Goal: Task Accomplishment & Management: Use online tool/utility

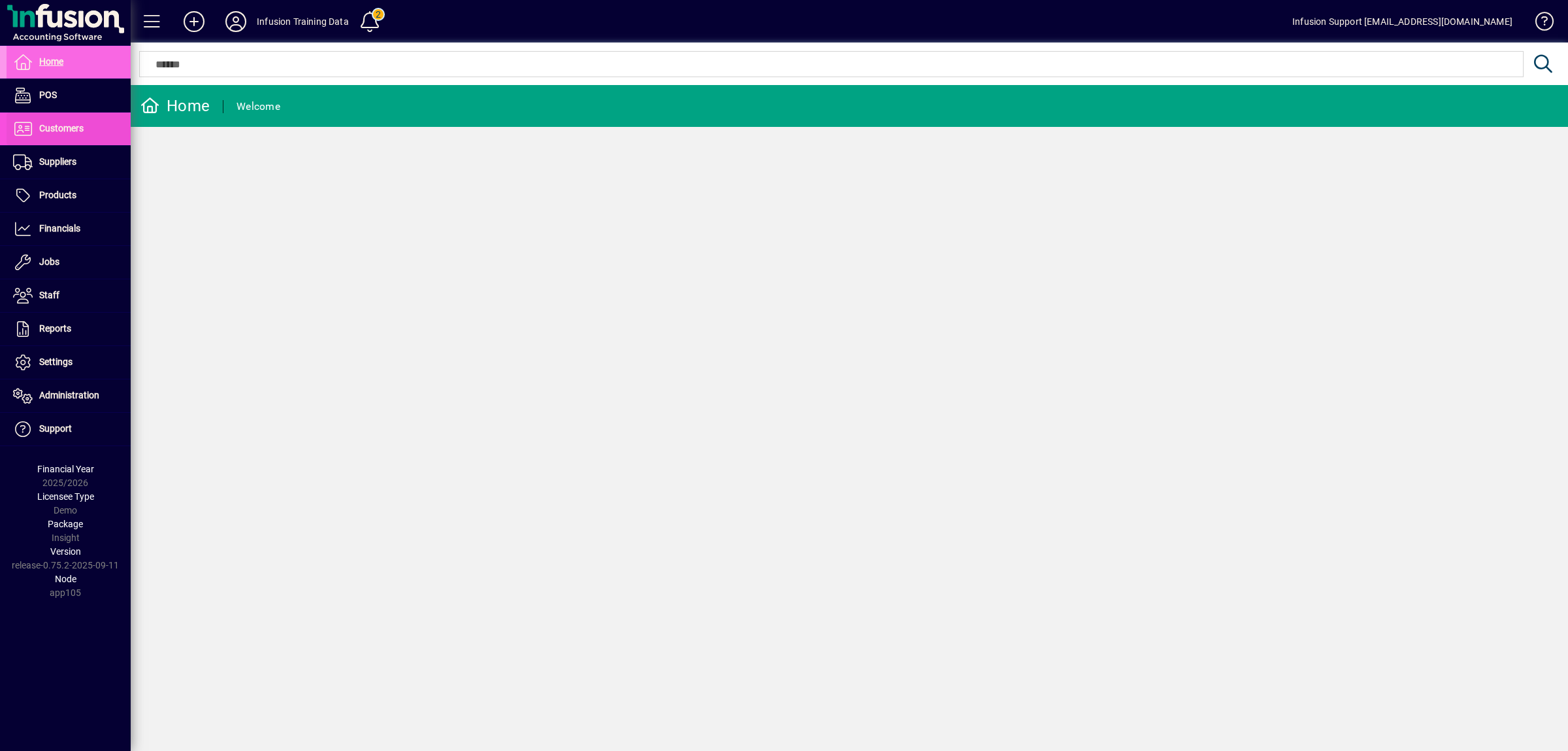
click at [42, 127] on span "Customers" at bounding box center [61, 127] width 44 height 10
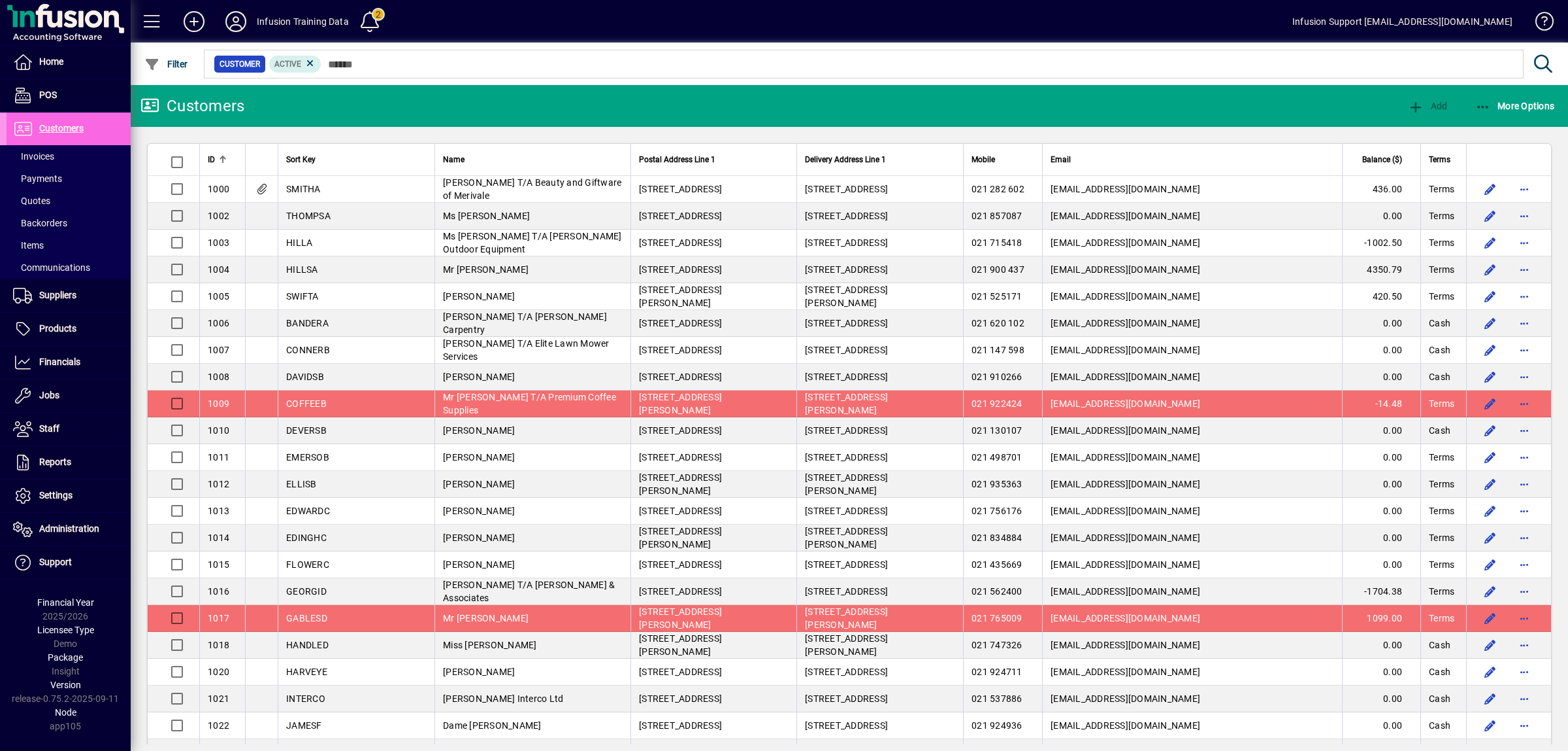
click at [236, 17] on icon at bounding box center [236, 21] width 27 height 21
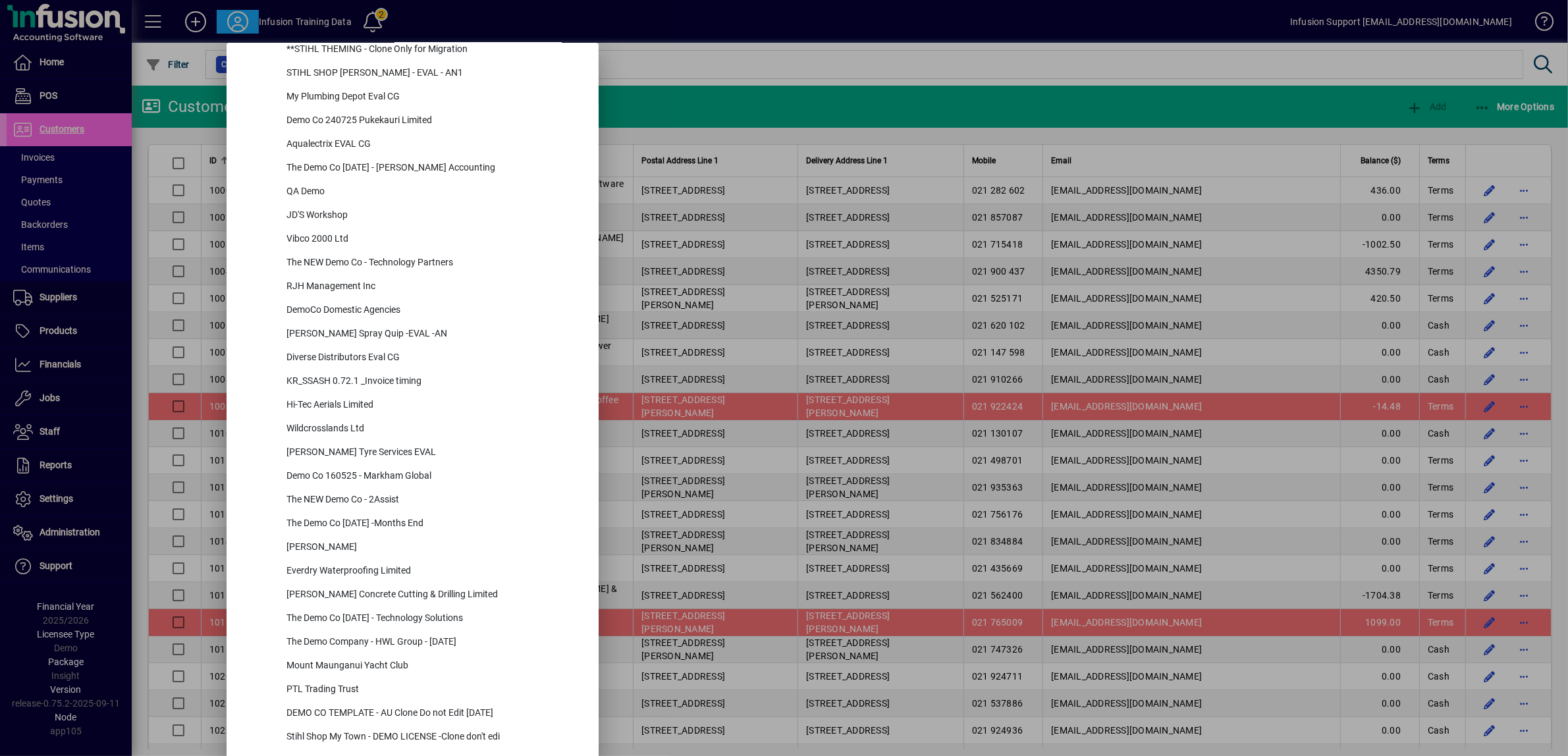
scroll to position [5491, 0]
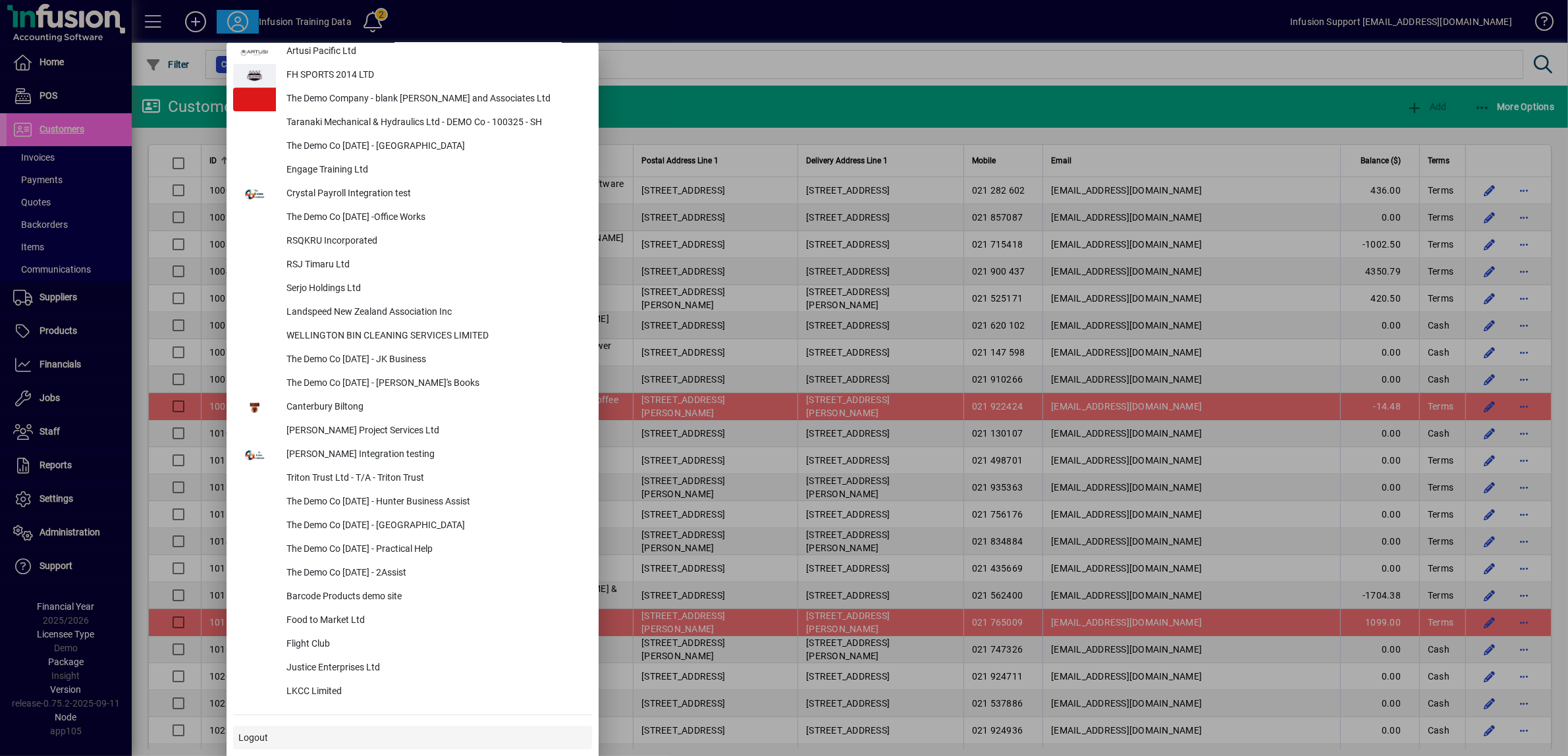
click at [281, 740] on span at bounding box center [412, 738] width 359 height 31
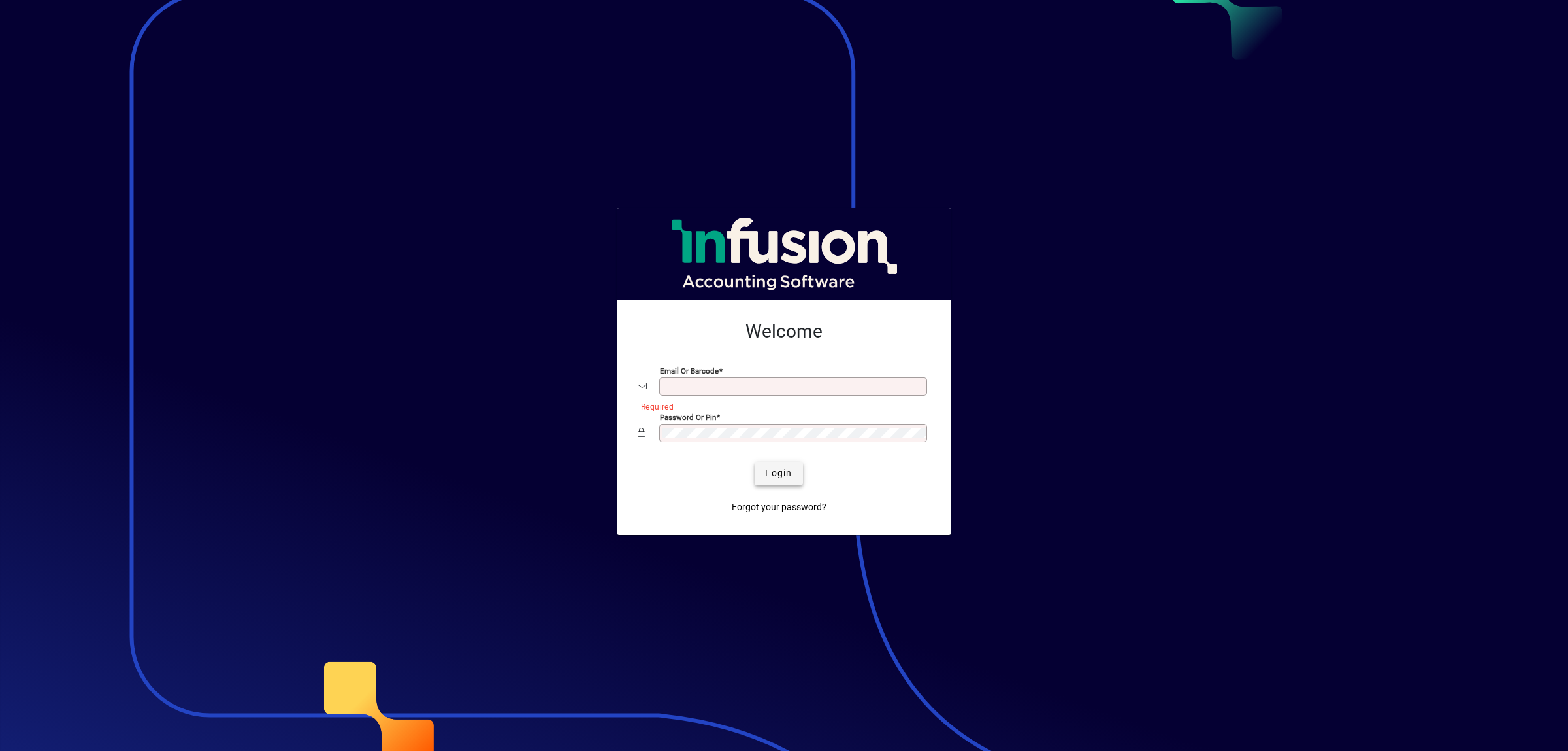
type input "**********"
click at [783, 476] on span "Login" at bounding box center [778, 472] width 27 height 14
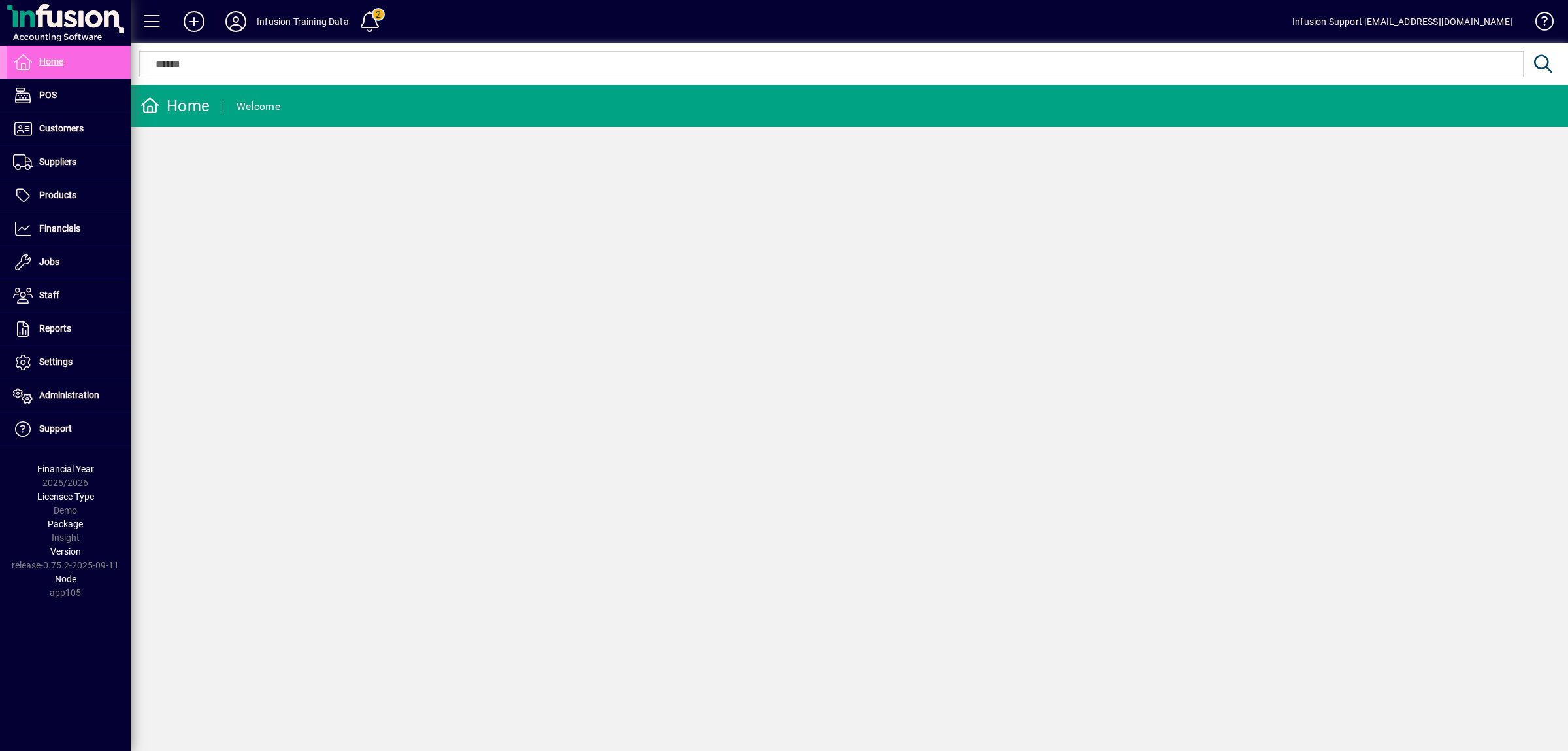
click at [234, 21] on icon at bounding box center [236, 21] width 27 height 21
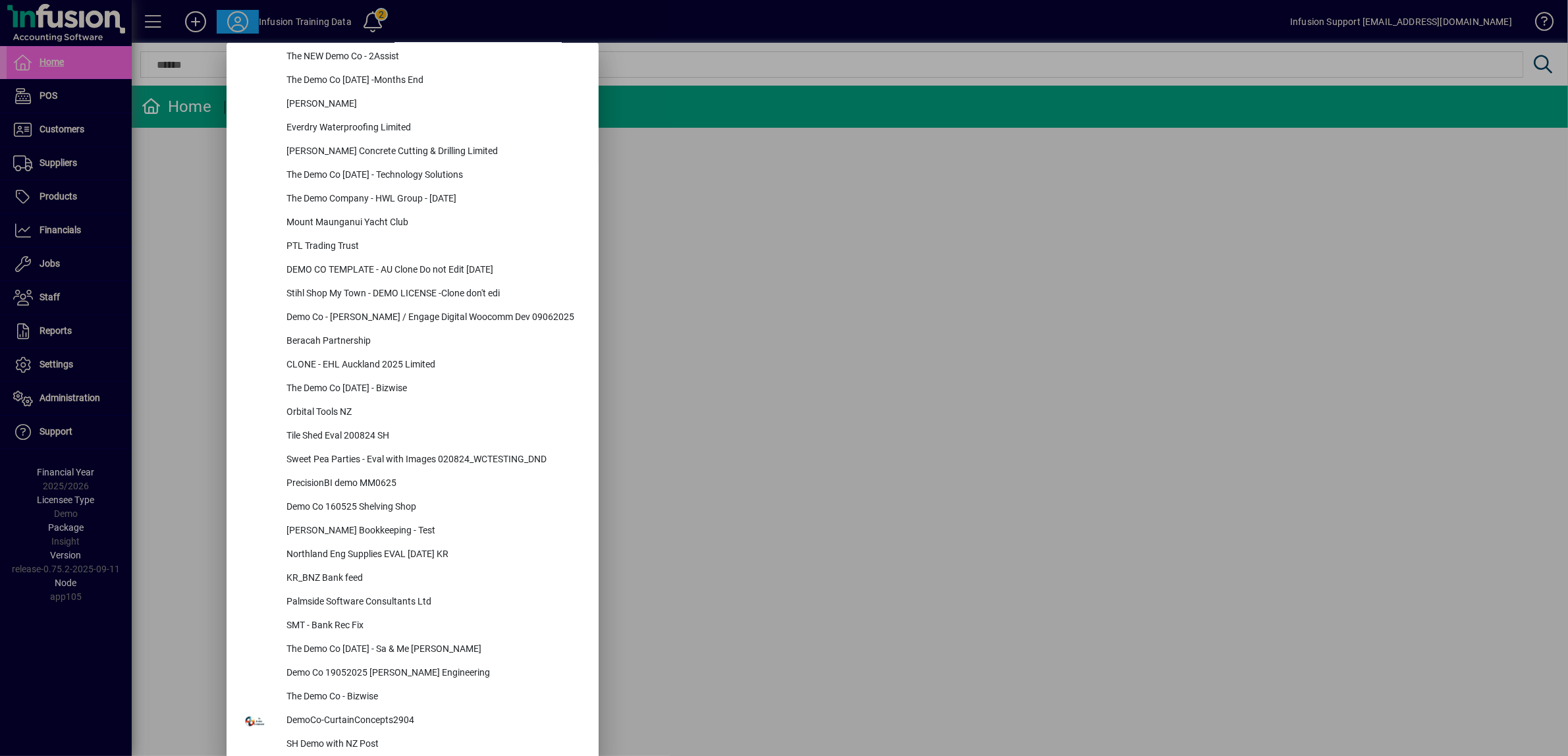
scroll to position [5491, 0]
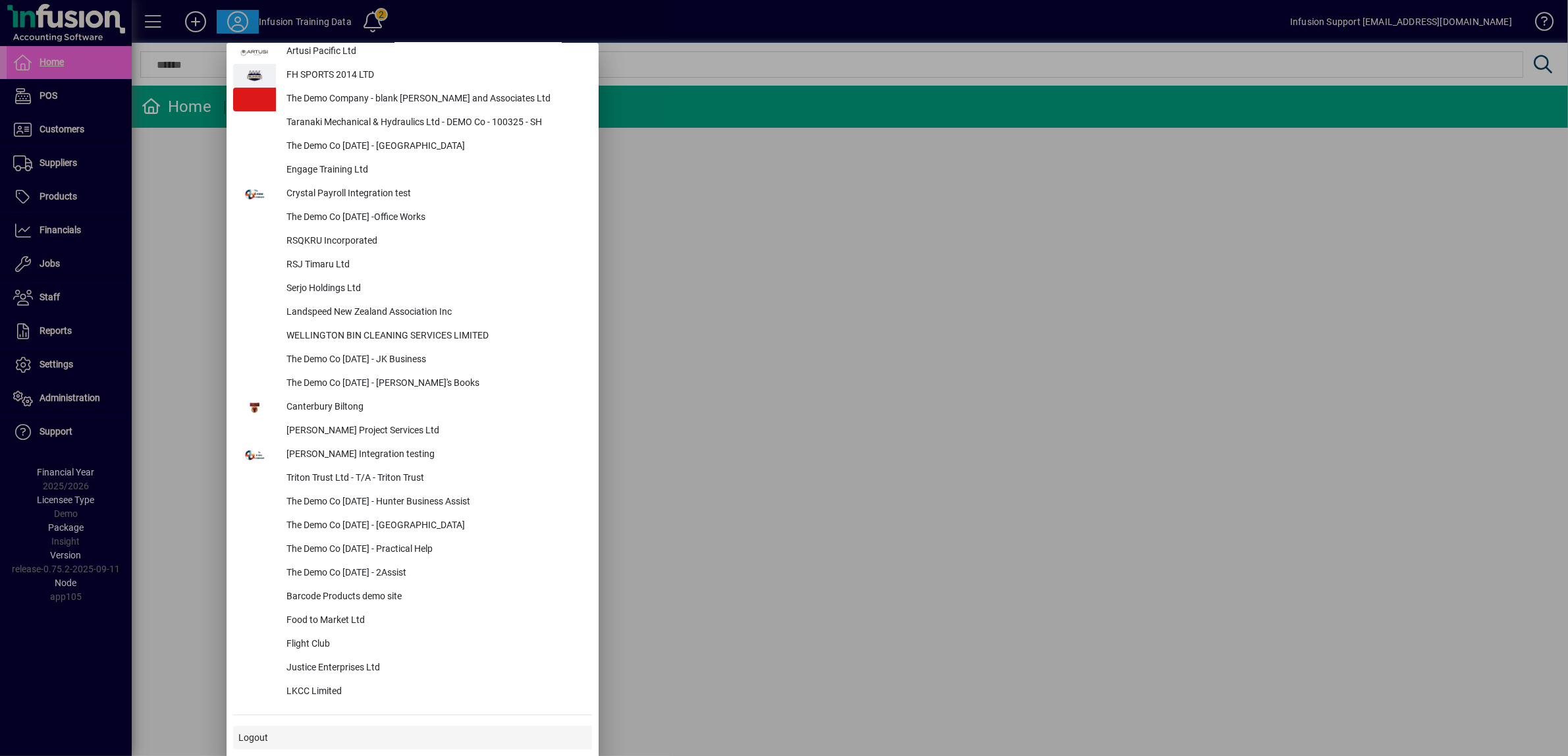
click at [247, 733] on span "Logout" at bounding box center [253, 738] width 30 height 14
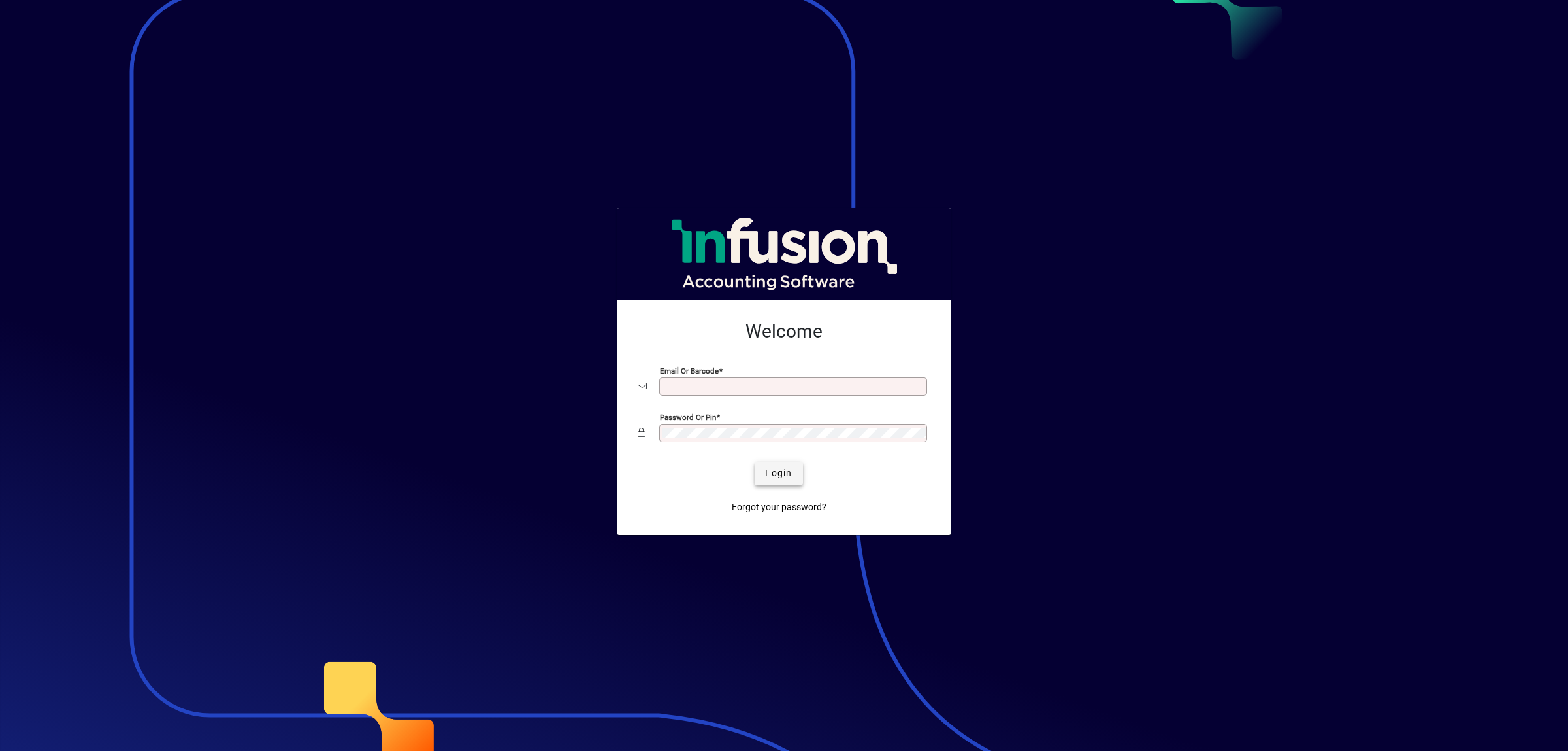
type input "**********"
click at [786, 471] on span "Login" at bounding box center [778, 472] width 27 height 14
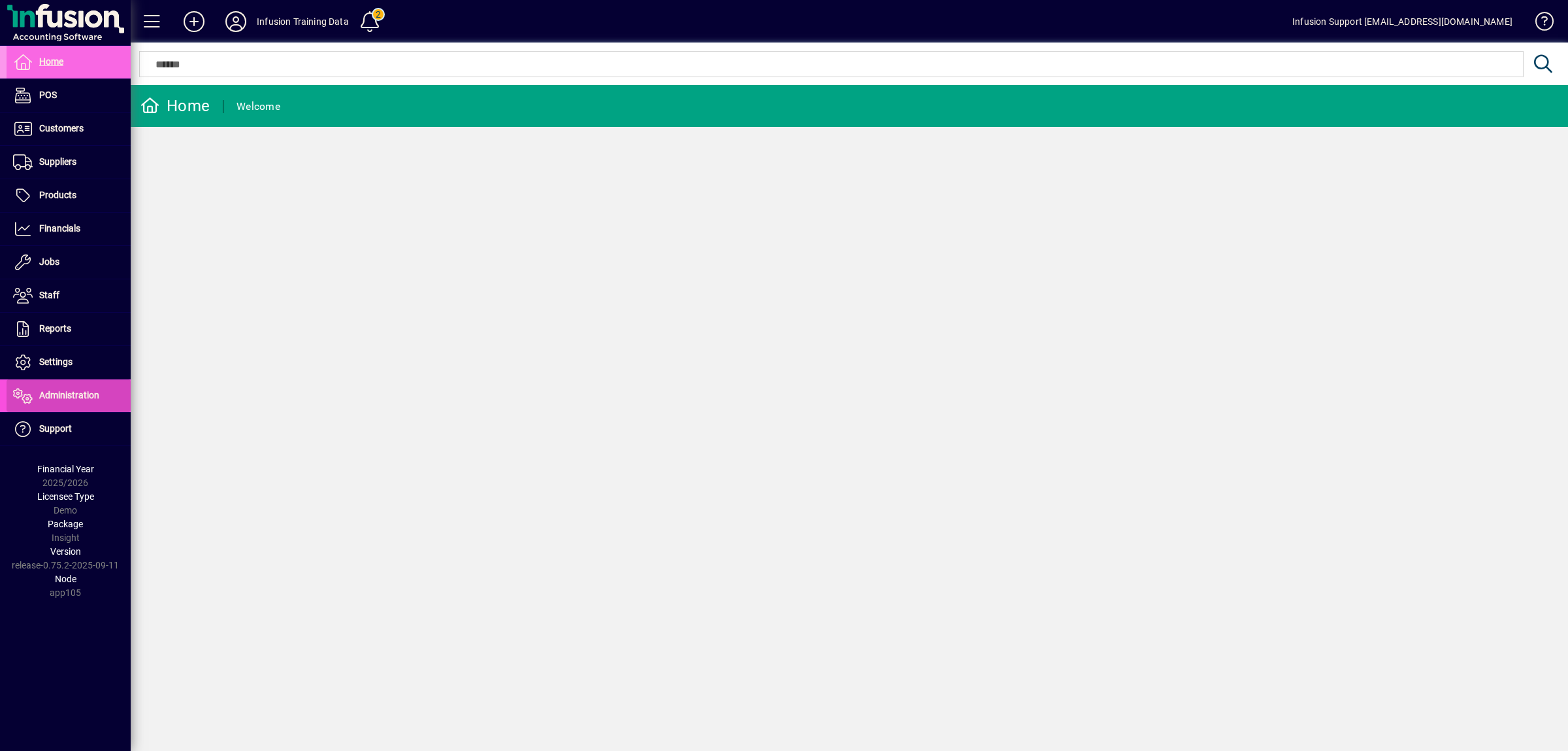
click at [56, 391] on span "Administration" at bounding box center [70, 394] width 60 height 10
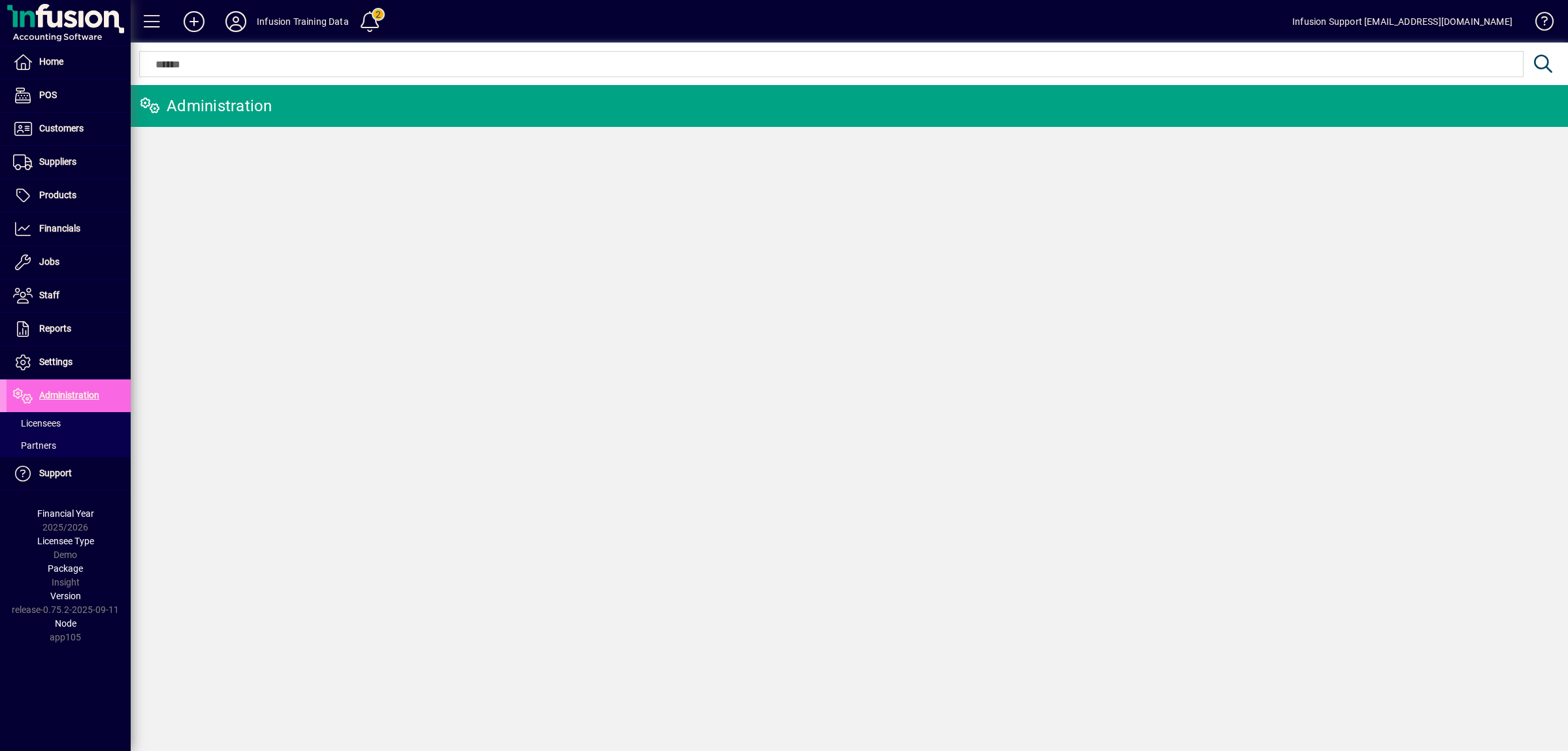
click at [370, 15] on span at bounding box center [370, 21] width 31 height 31
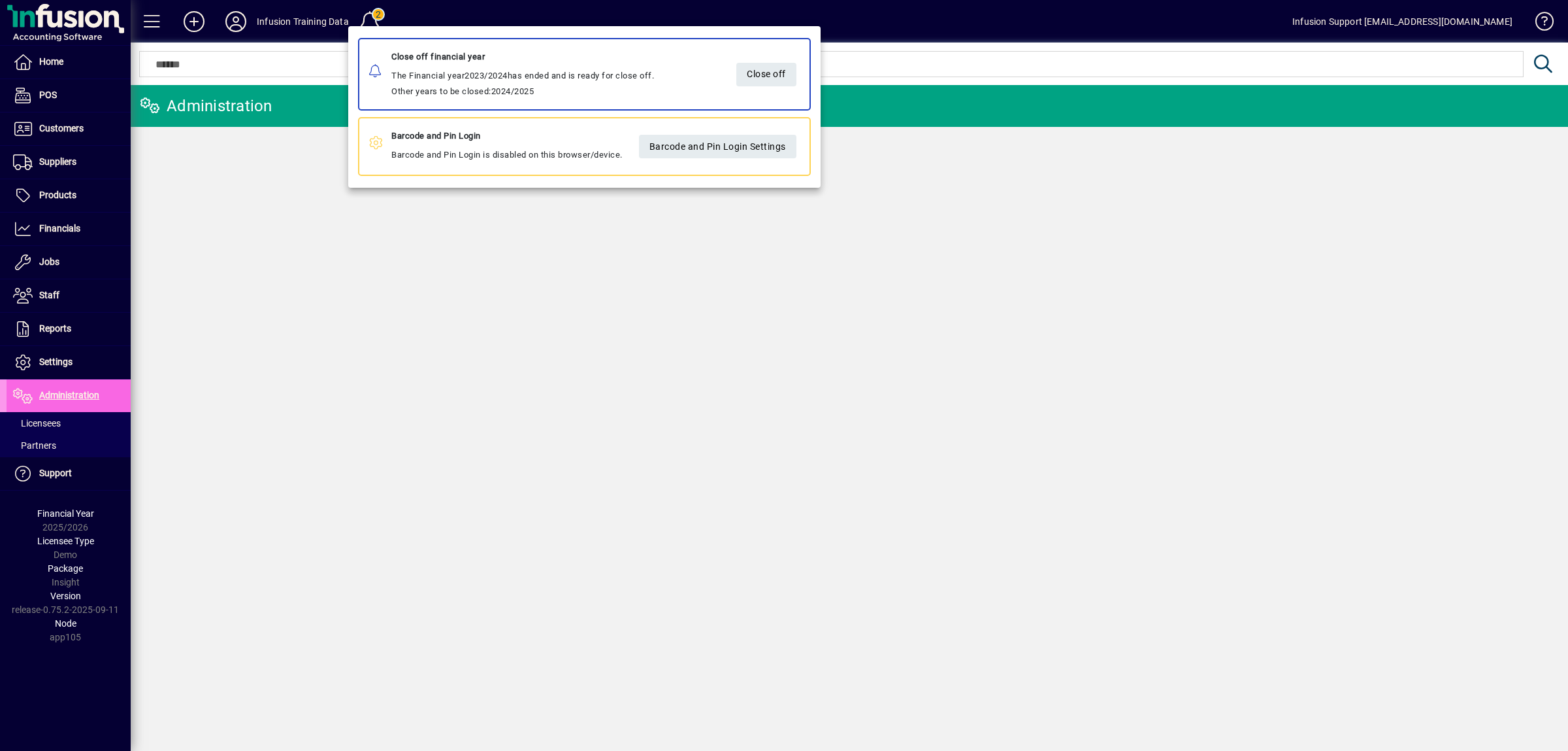
click at [38, 424] on div at bounding box center [784, 375] width 1568 height 751
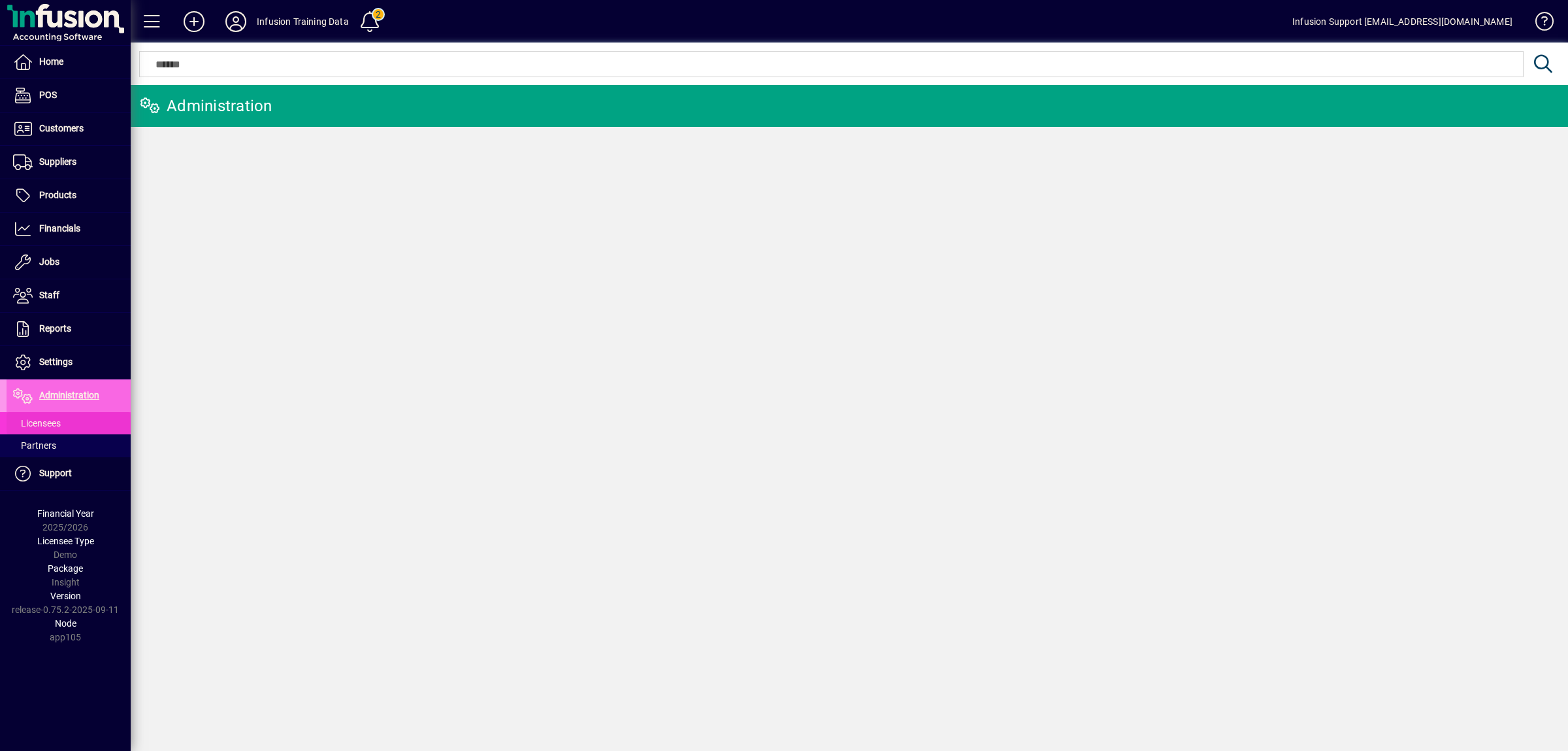
click at [47, 425] on span "Licensees" at bounding box center [37, 423] width 48 height 10
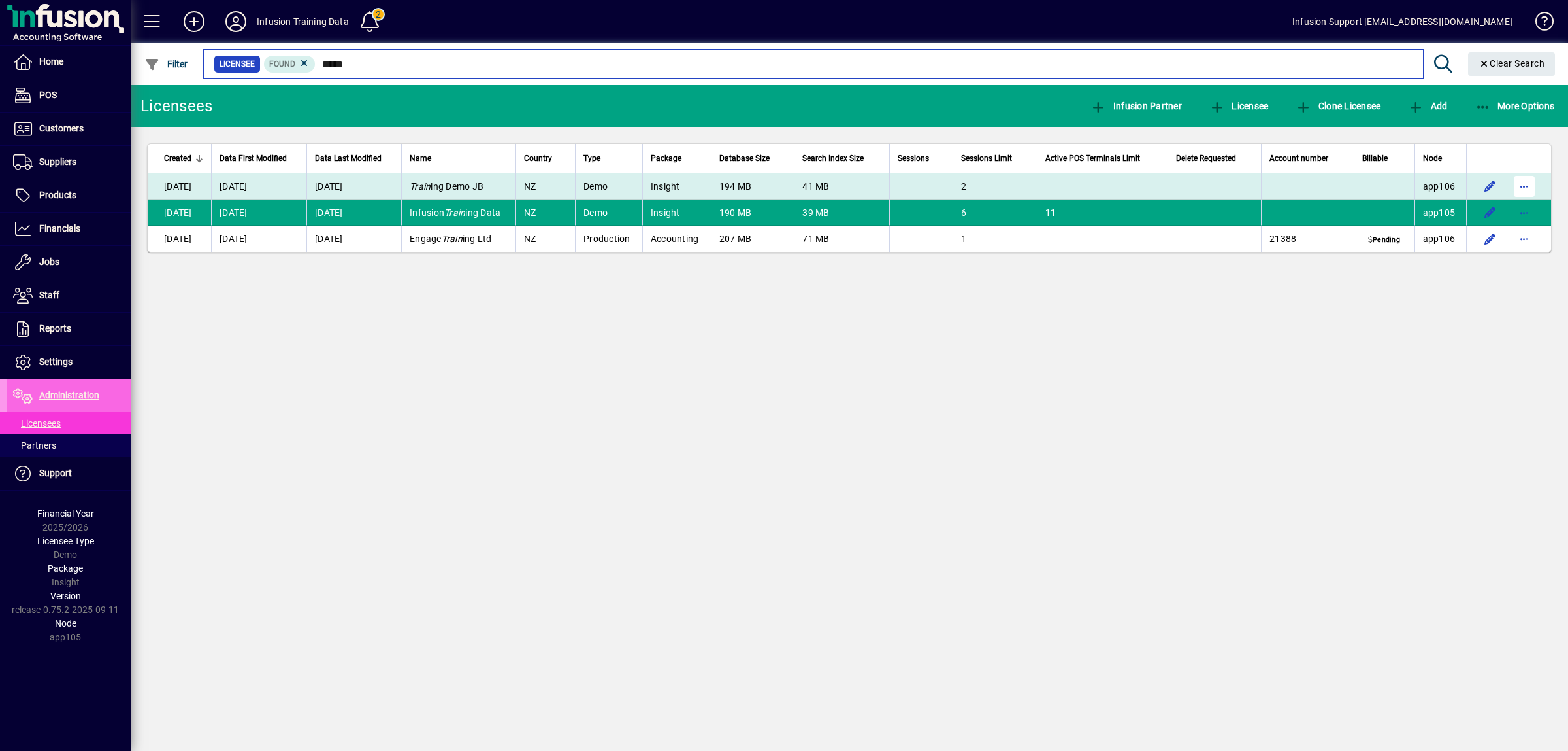
type input "*****"
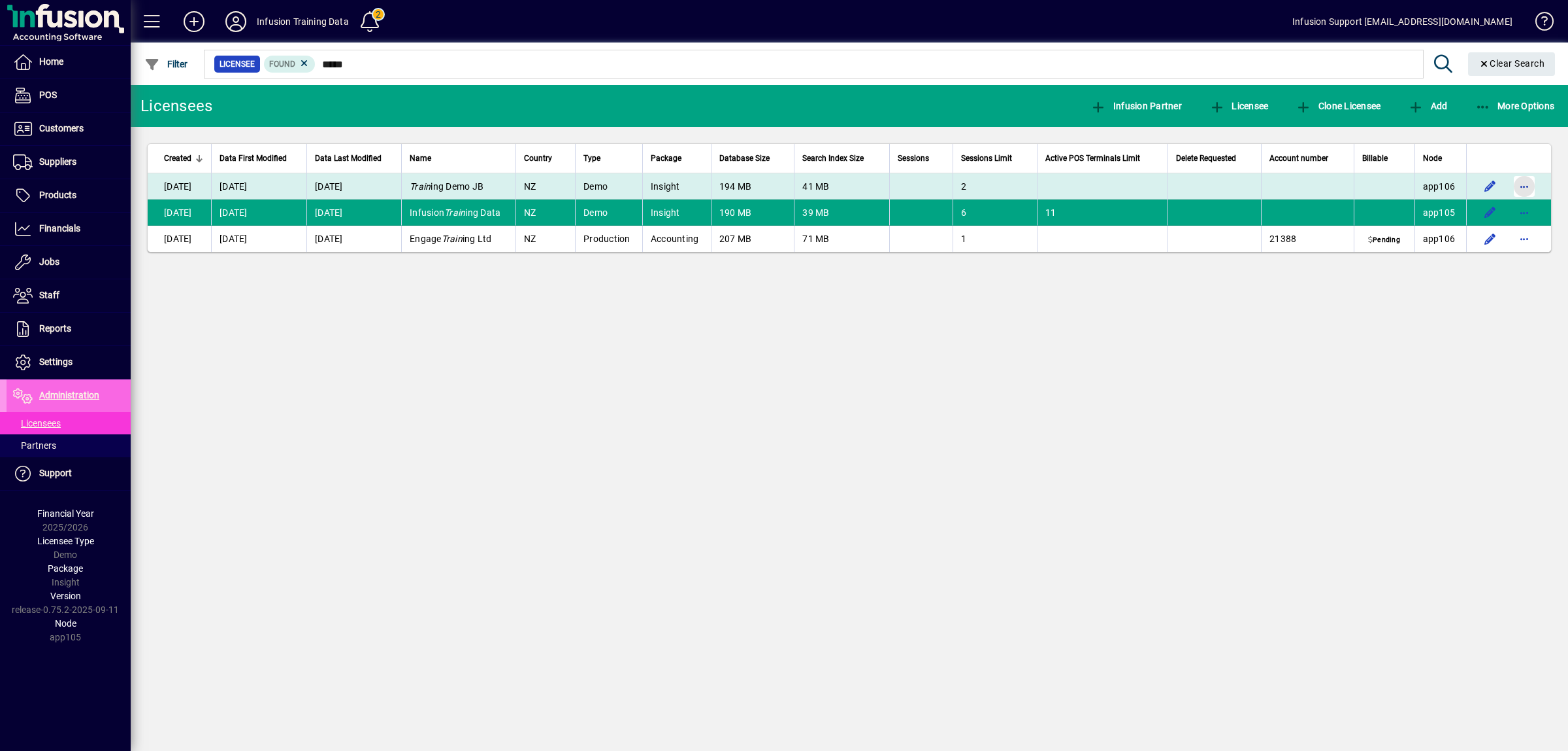
click at [1519, 186] on span "button" at bounding box center [1525, 186] width 31 height 31
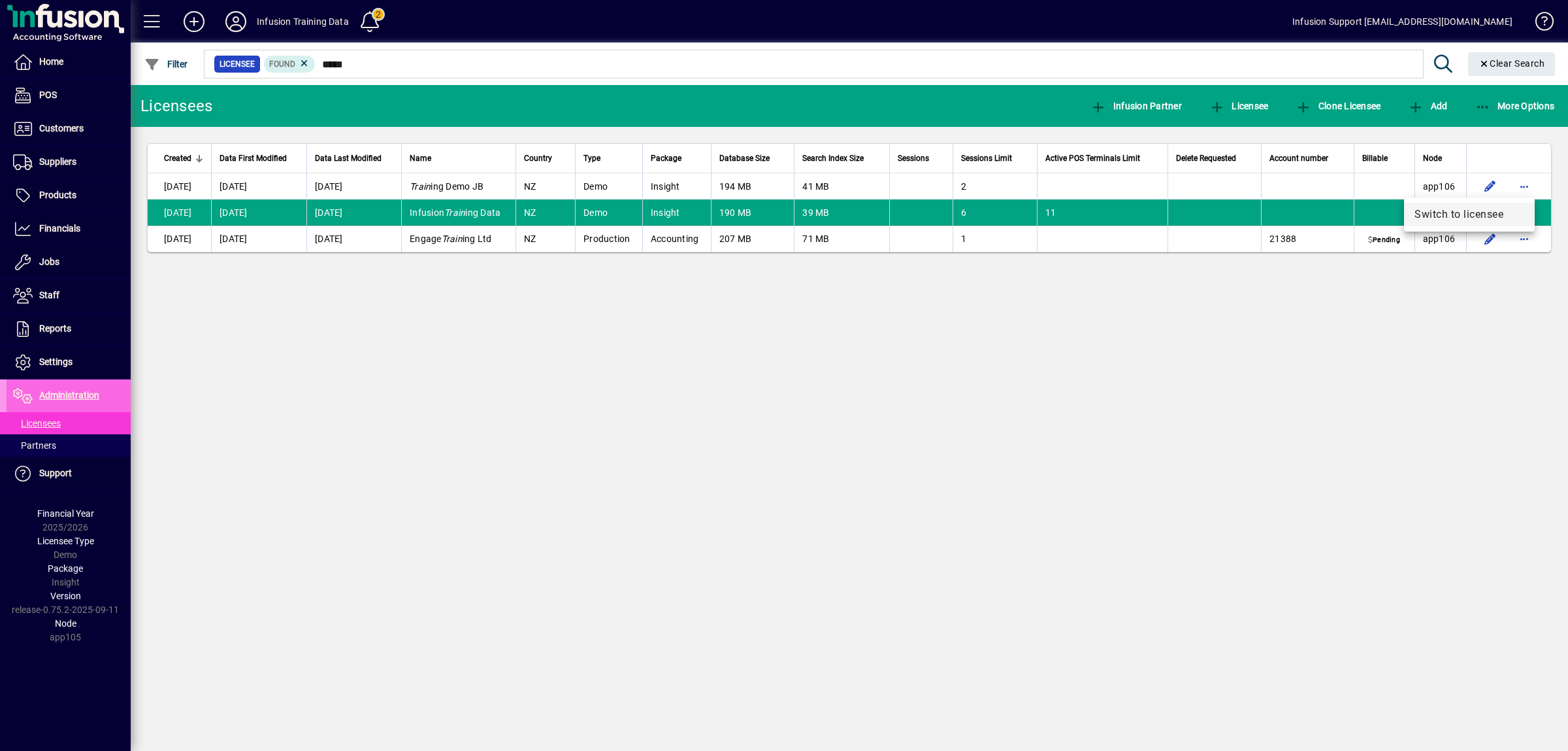
click at [1449, 213] on span "Switch to licensee" at bounding box center [1470, 214] width 110 height 16
